Goal: Information Seeking & Learning: Understand process/instructions

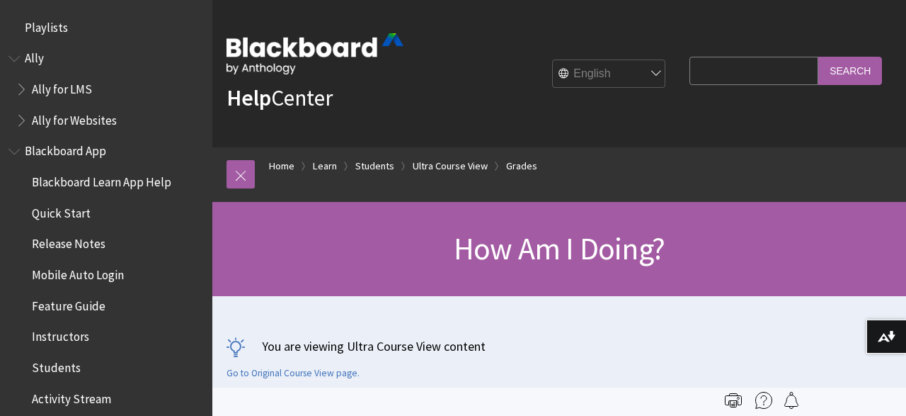
scroll to position [1930, 0]
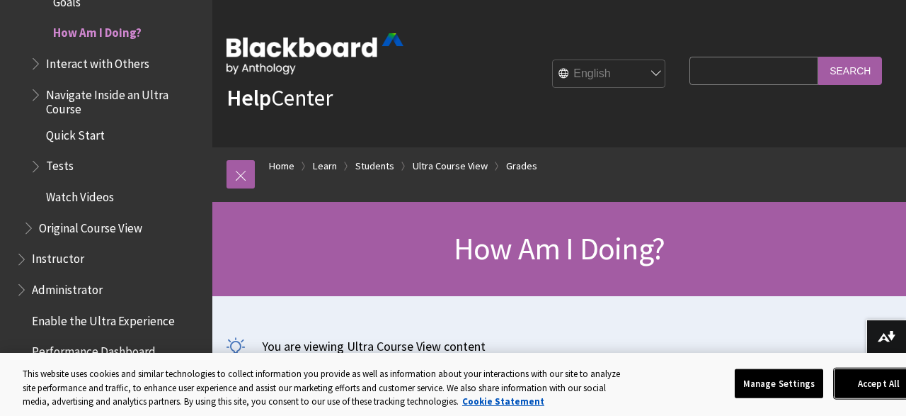
click at [855, 382] on button "Accept All" at bounding box center [879, 383] width 89 height 30
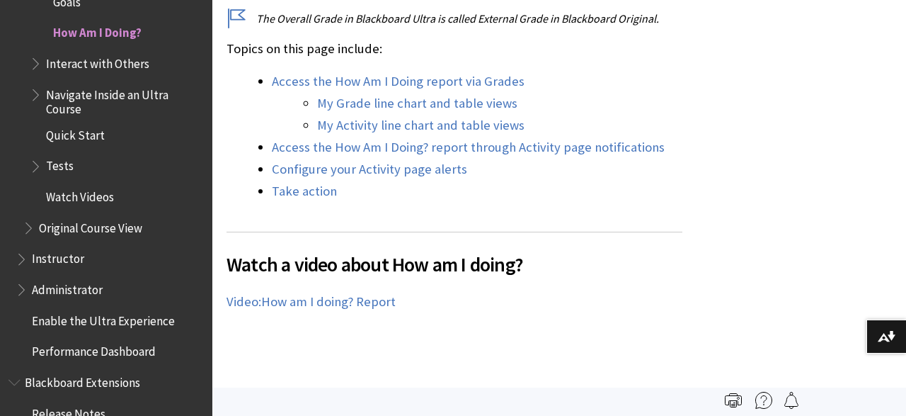
scroll to position [663, 0]
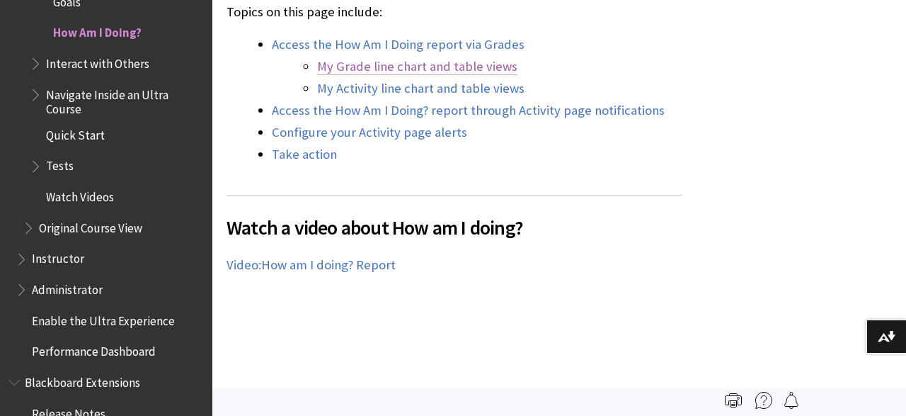
click at [491, 66] on link "My Grade line chart and table views" at bounding box center [417, 66] width 200 height 17
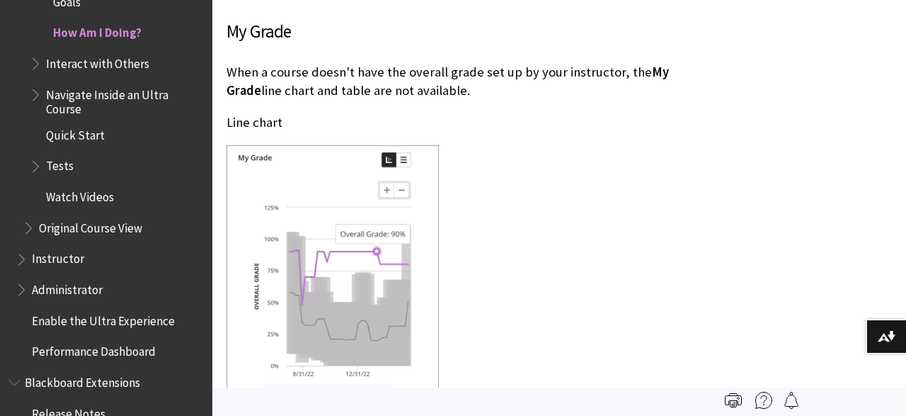
click at [501, 173] on div at bounding box center [455, 278] width 456 height 266
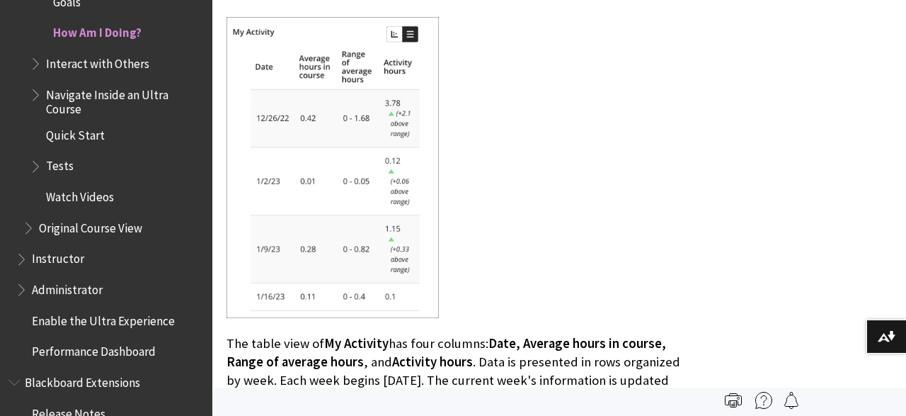
scroll to position [4087, 0]
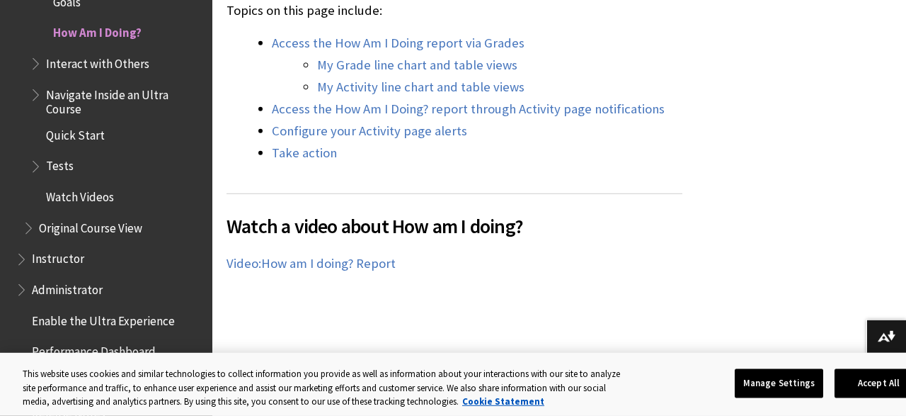
scroll to position [700, 0]
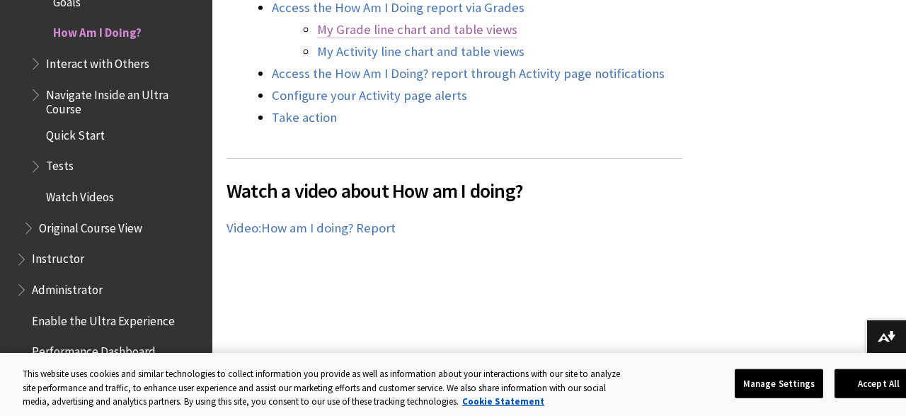
click at [489, 28] on link "My Grade line chart and table views" at bounding box center [417, 29] width 200 height 17
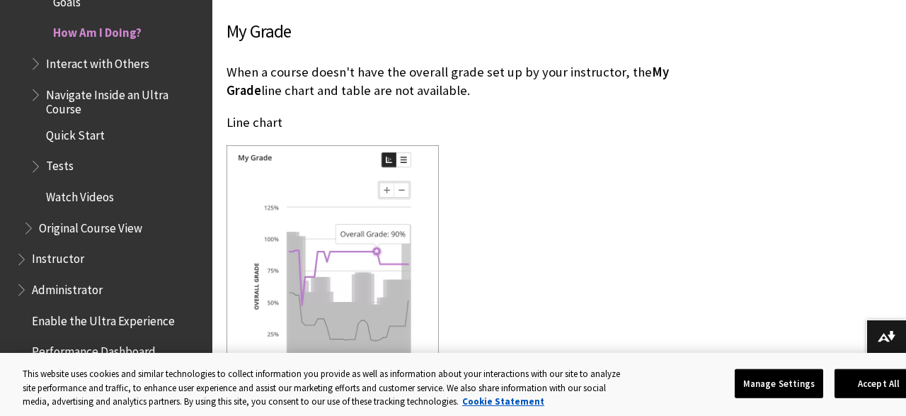
click at [505, 145] on div at bounding box center [455, 278] width 456 height 266
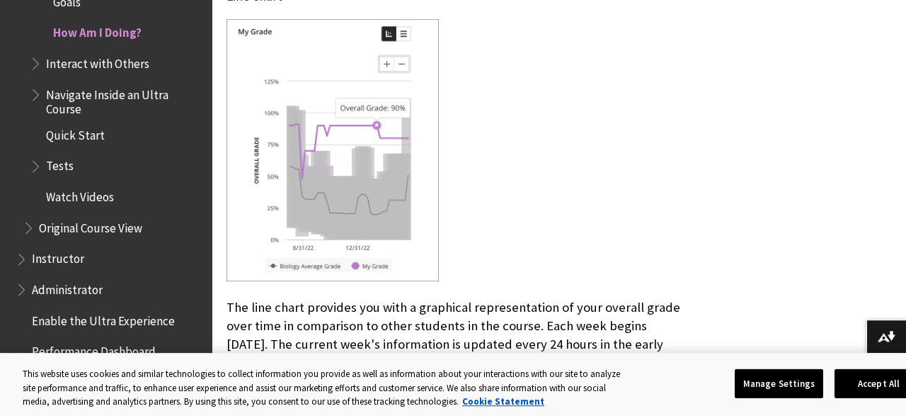
scroll to position [2145, 0]
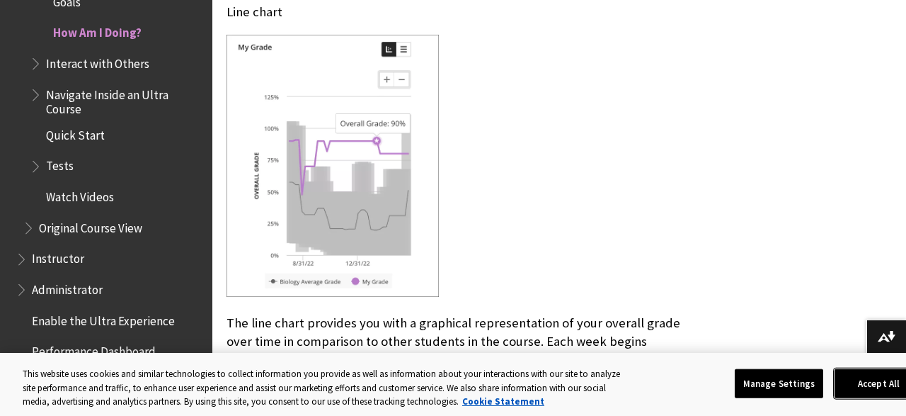
click at [867, 383] on button "Accept All" at bounding box center [879, 383] width 89 height 30
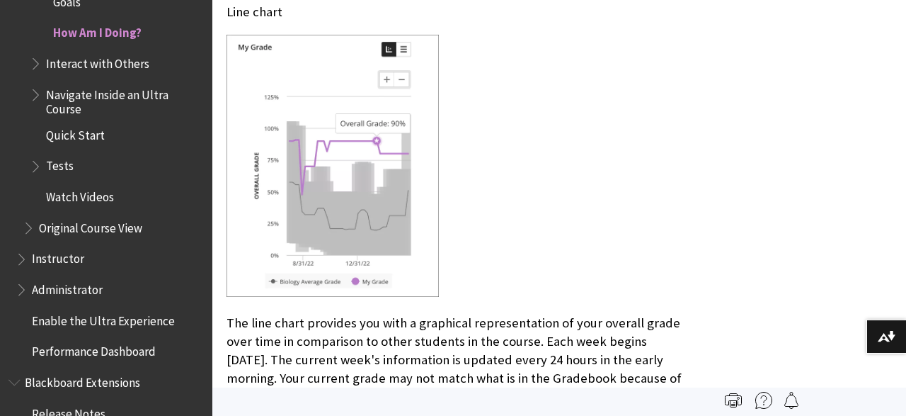
click at [655, 314] on p "The line chart provides you with a graphical representation of your overall gra…" at bounding box center [455, 360] width 456 height 93
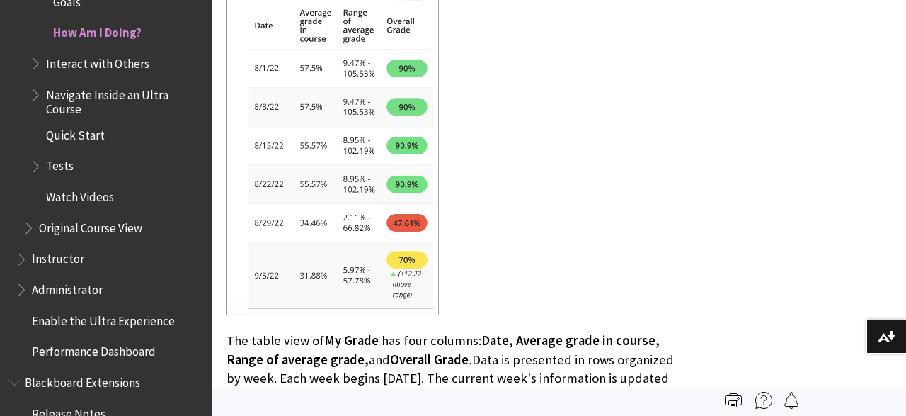
scroll to position [2808, 0]
